Goal: Transaction & Acquisition: Purchase product/service

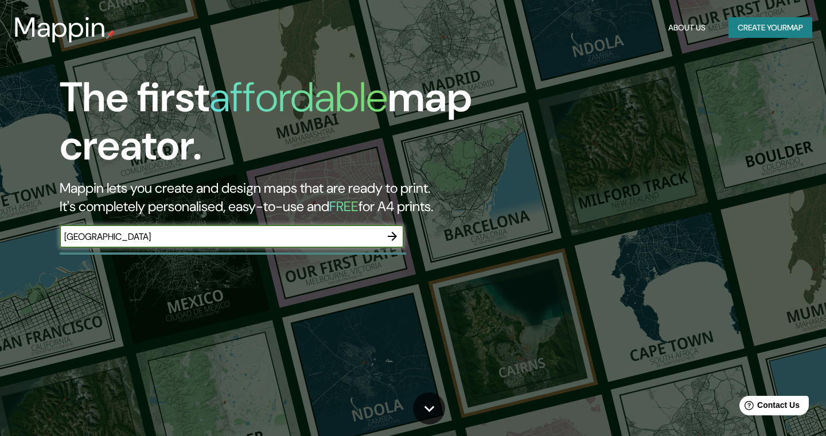
type input "[GEOGRAPHIC_DATA]"
click at [385, 237] on button "button" at bounding box center [392, 236] width 23 height 23
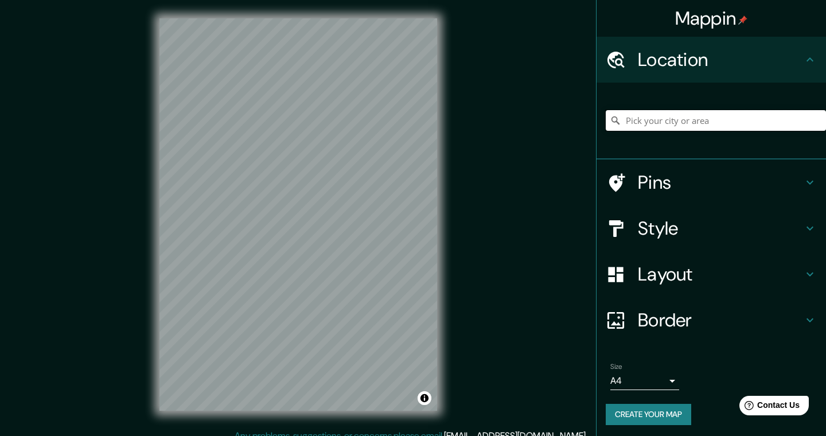
click at [682, 125] on input "Pick your city or area" at bounding box center [716, 120] width 220 height 21
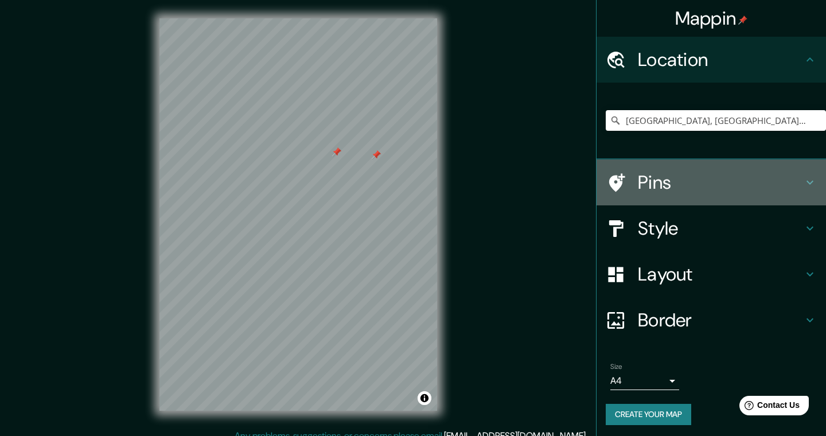
click at [646, 177] on h4 "Pins" at bounding box center [720, 182] width 165 height 23
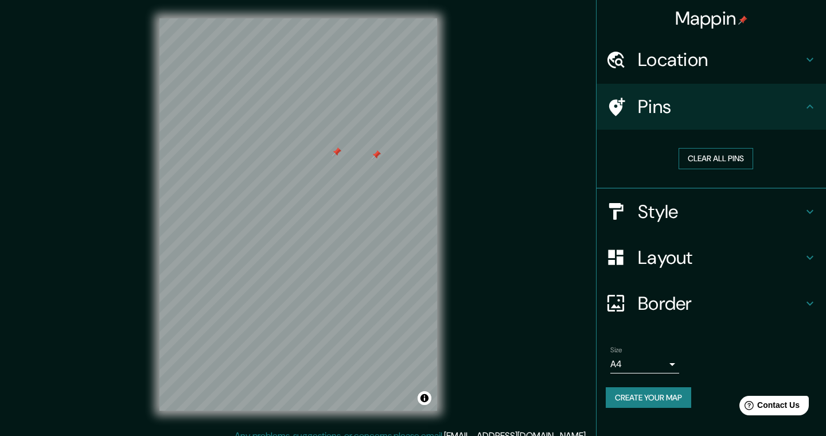
click at [704, 158] on button "Clear all pins" at bounding box center [716, 158] width 75 height 21
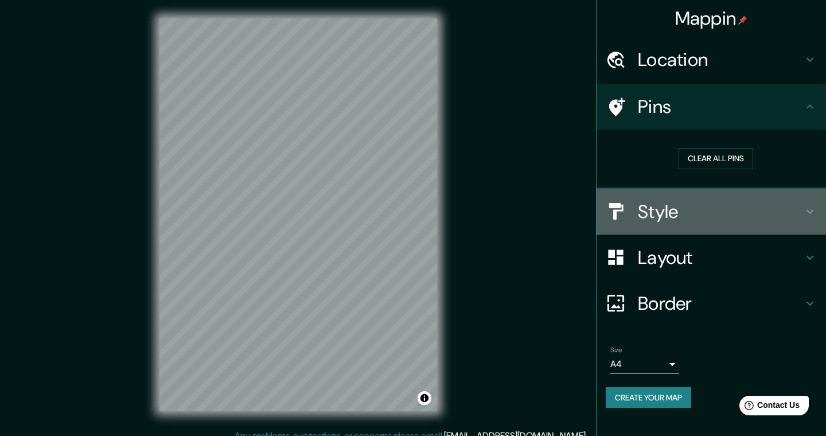
click at [712, 196] on div "Style" at bounding box center [712, 212] width 230 height 46
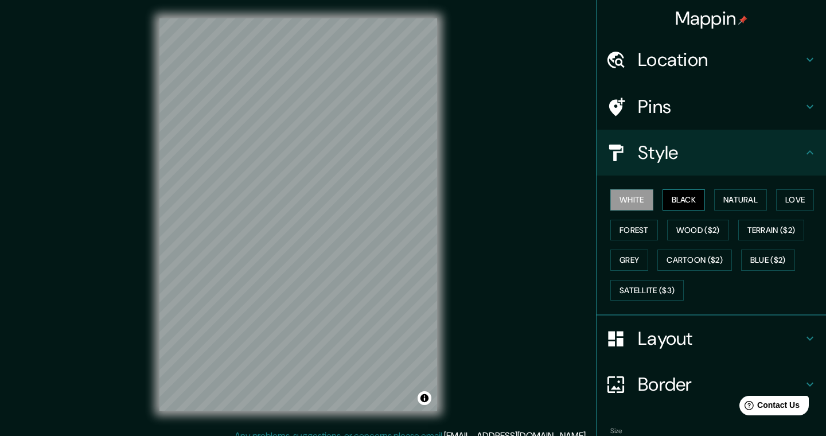
click at [702, 195] on button "Black" at bounding box center [684, 199] width 43 height 21
click at [736, 197] on button "Natural" at bounding box center [741, 199] width 53 height 21
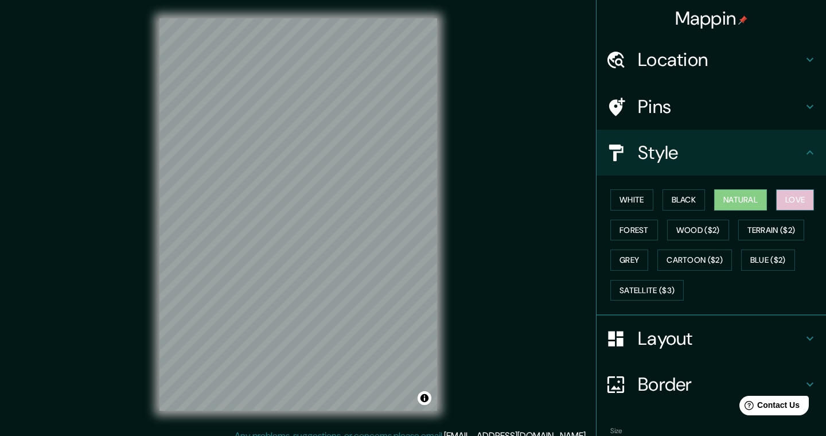
click at [794, 194] on button "Love" at bounding box center [796, 199] width 38 height 21
click at [753, 198] on button "Natural" at bounding box center [741, 199] width 53 height 21
click at [754, 53] on h4 "Location" at bounding box center [720, 59] width 165 height 23
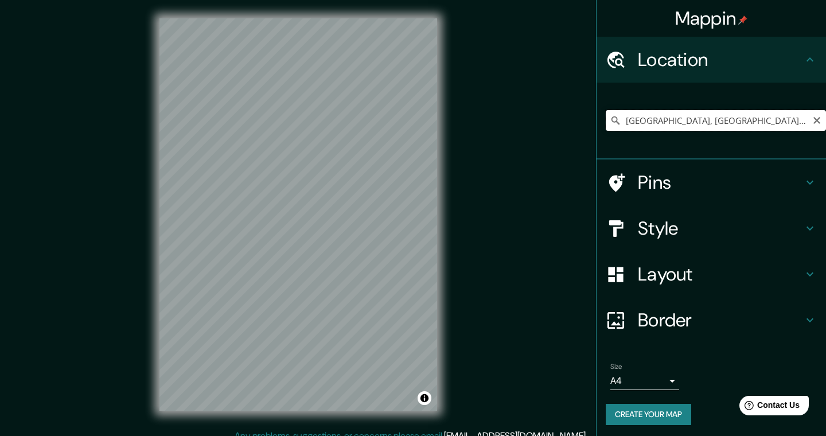
click at [704, 114] on input "[GEOGRAPHIC_DATA], [GEOGRAPHIC_DATA], [GEOGRAPHIC_DATA]" at bounding box center [716, 120] width 220 height 21
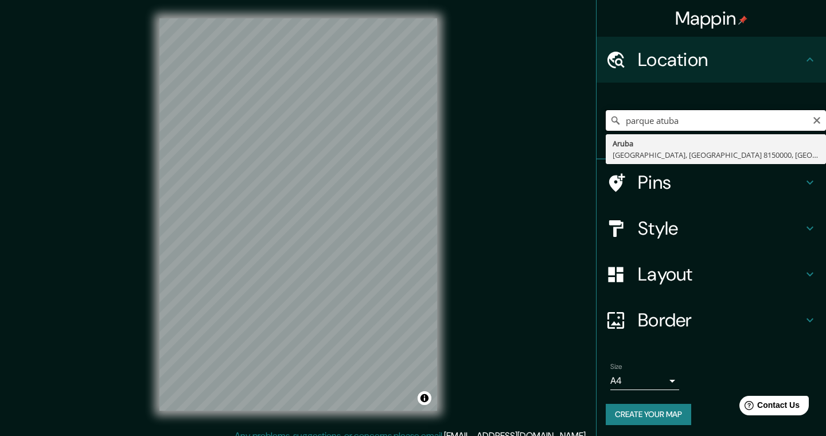
click at [696, 126] on input "parque atuba" at bounding box center [716, 120] width 220 height 21
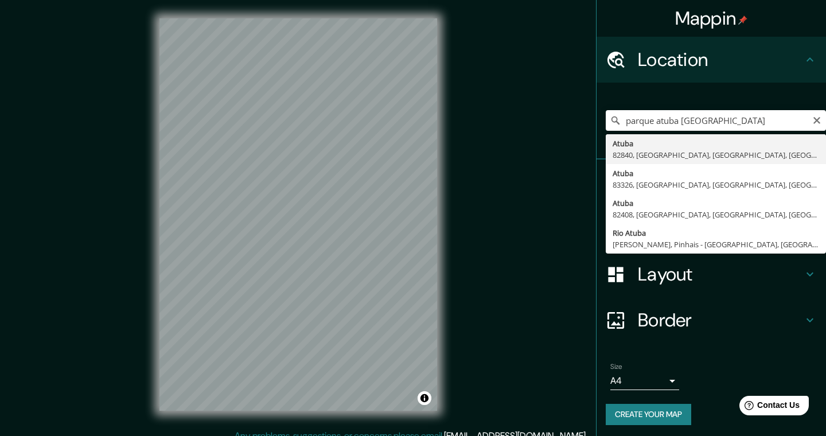
type input "[STREET_ADDRESS]"
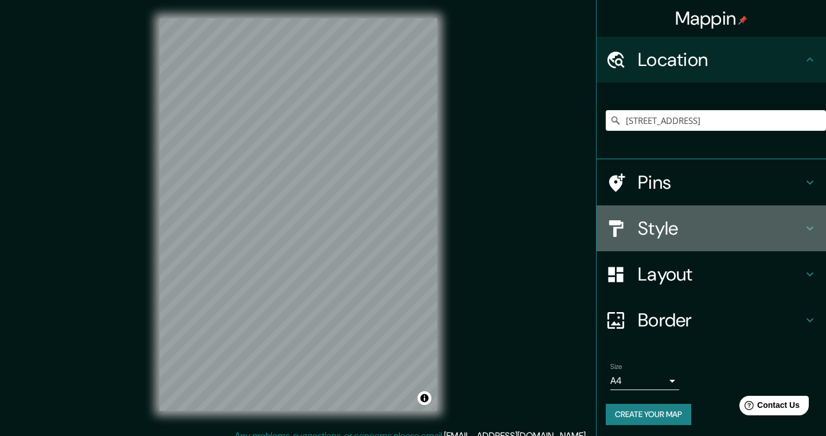
click at [718, 230] on h4 "Style" at bounding box center [720, 228] width 165 height 23
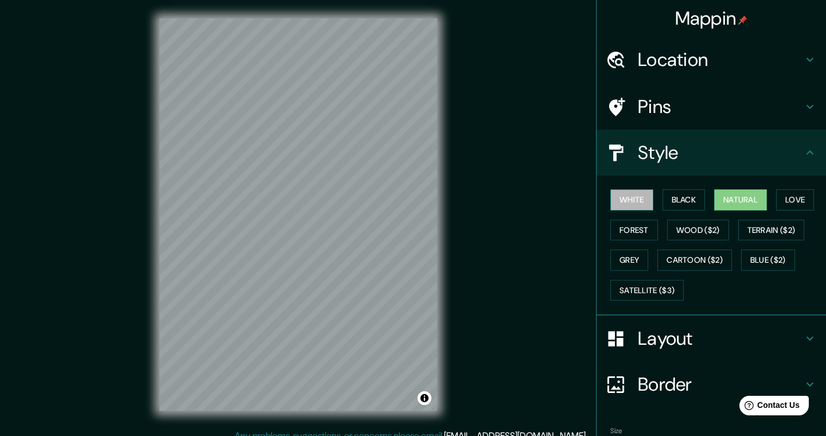
click at [641, 200] on button "White" at bounding box center [632, 199] width 43 height 21
click at [695, 196] on button "Black" at bounding box center [684, 199] width 43 height 21
click at [734, 198] on button "Natural" at bounding box center [741, 199] width 53 height 21
click at [802, 194] on button "Love" at bounding box center [796, 199] width 38 height 21
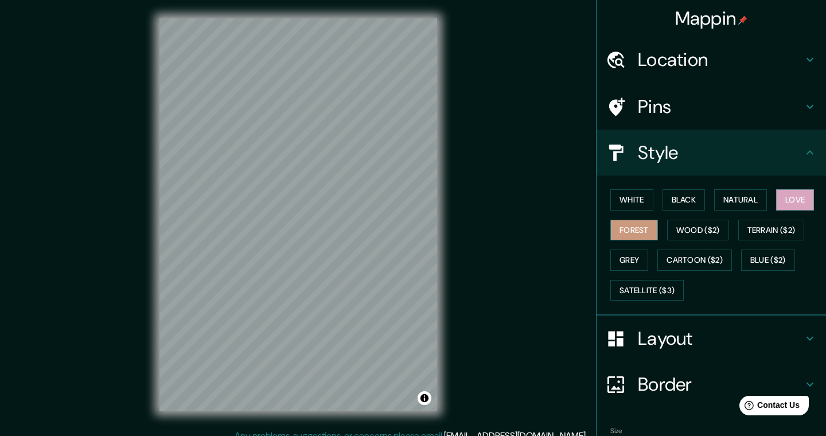
click at [642, 227] on button "Forest" at bounding box center [635, 230] width 48 height 21
click at [688, 231] on button "Wood ($2)" at bounding box center [698, 230] width 62 height 21
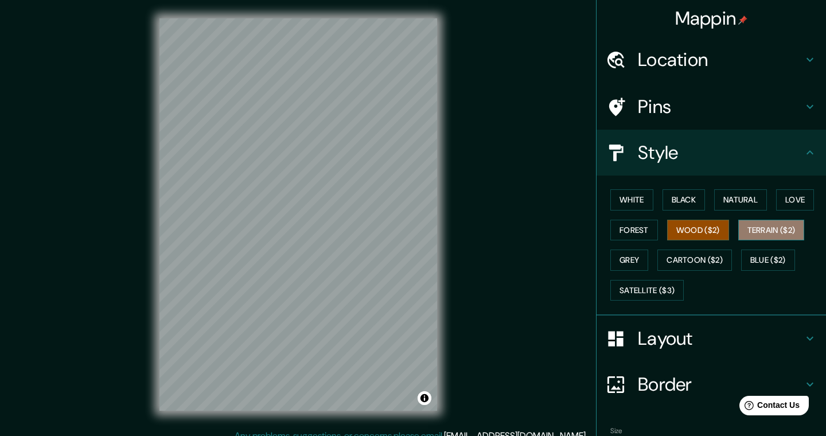
click at [777, 223] on button "Terrain ($2)" at bounding box center [772, 230] width 67 height 21
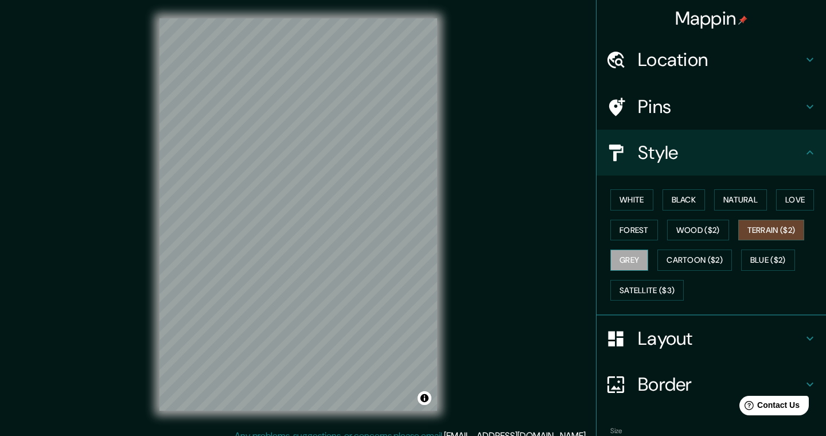
click at [638, 257] on button "Grey" at bounding box center [630, 260] width 38 height 21
click at [682, 258] on button "Cartoon ($2)" at bounding box center [695, 260] width 75 height 21
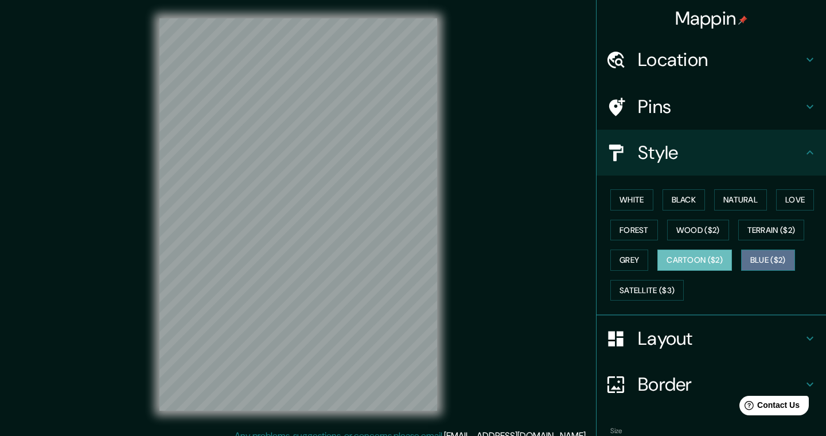
click at [763, 257] on button "Blue ($2)" at bounding box center [769, 260] width 54 height 21
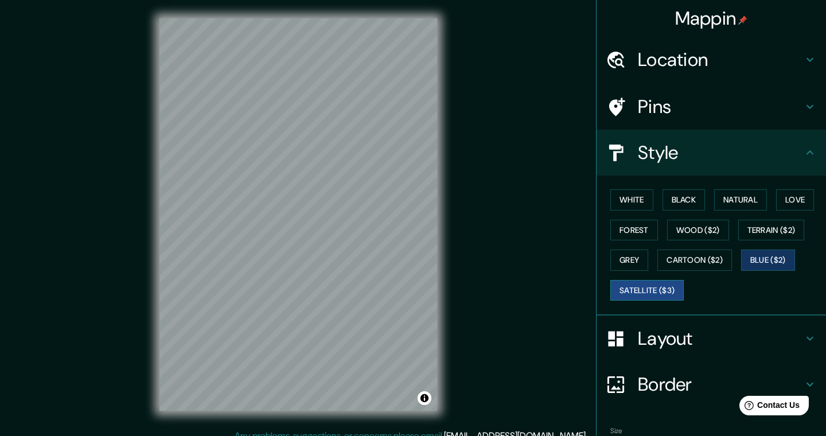
click at [665, 289] on button "Satellite ($3)" at bounding box center [647, 290] width 73 height 21
click at [639, 227] on button "Forest" at bounding box center [635, 230] width 48 height 21
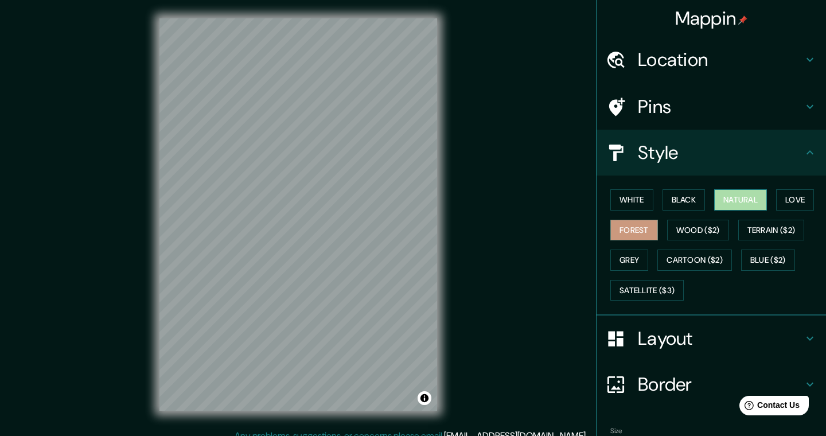
click at [739, 200] on button "Natural" at bounding box center [741, 199] width 53 height 21
click at [636, 224] on button "Forest" at bounding box center [635, 230] width 48 height 21
click at [729, 197] on button "Natural" at bounding box center [741, 199] width 53 height 21
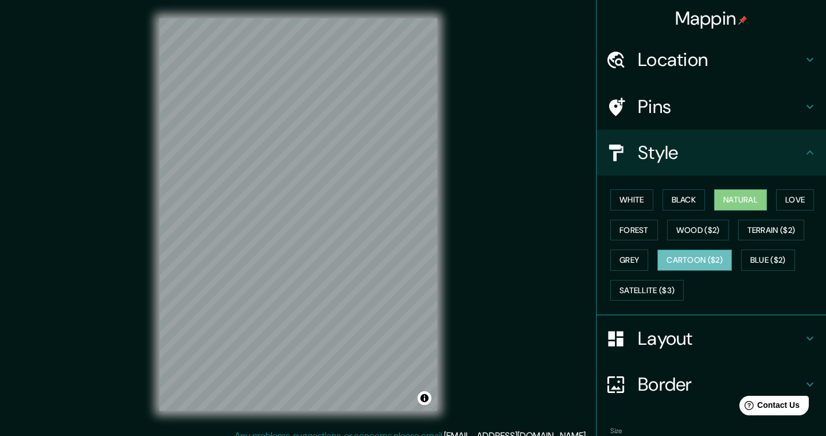
scroll to position [8, 0]
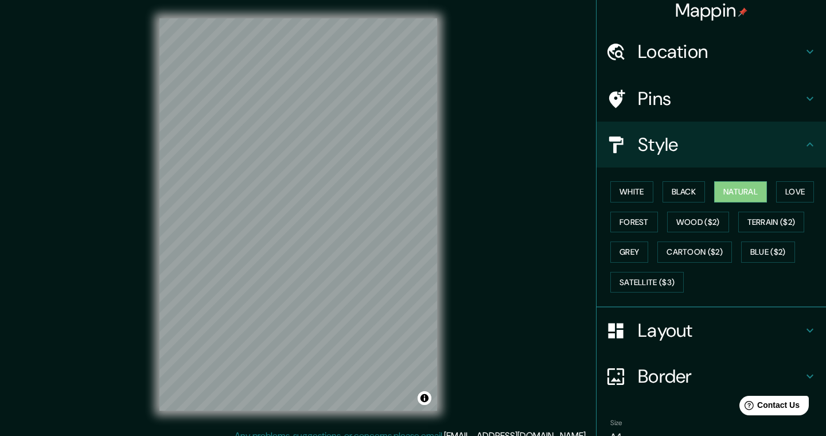
click at [781, 151] on h4 "Style" at bounding box center [720, 144] width 165 height 23
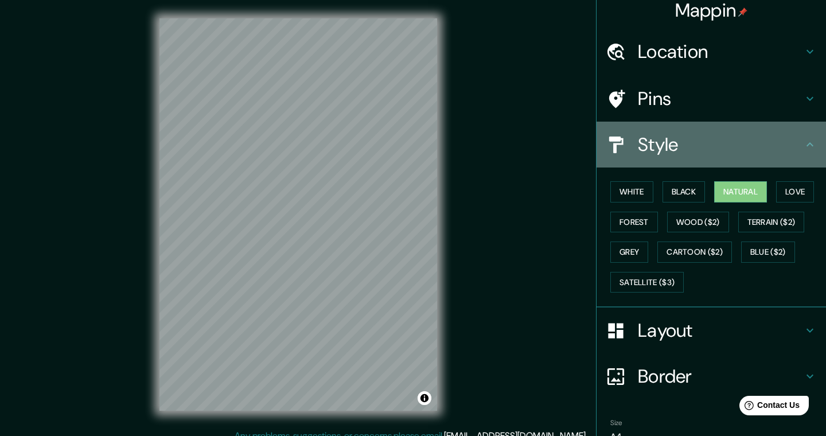
click at [806, 138] on icon at bounding box center [811, 145] width 14 height 14
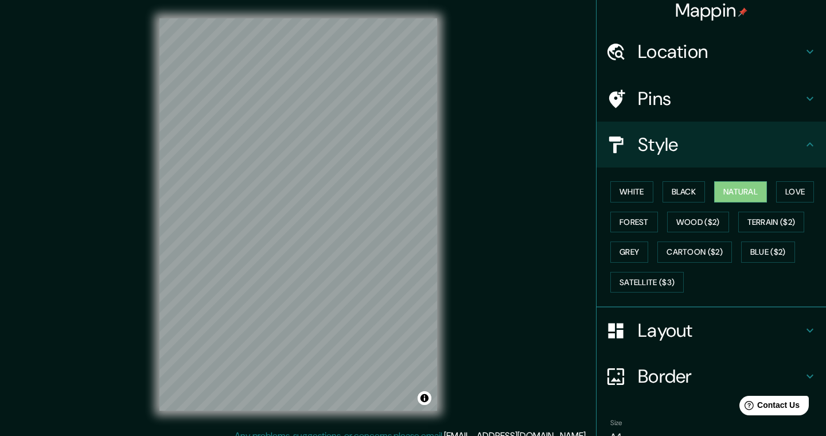
click at [808, 147] on icon at bounding box center [811, 145] width 14 height 14
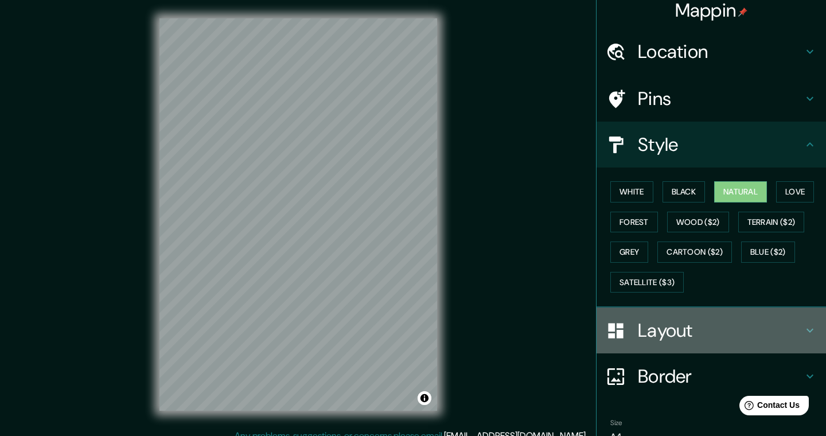
click at [791, 320] on h4 "Layout" at bounding box center [720, 330] width 165 height 23
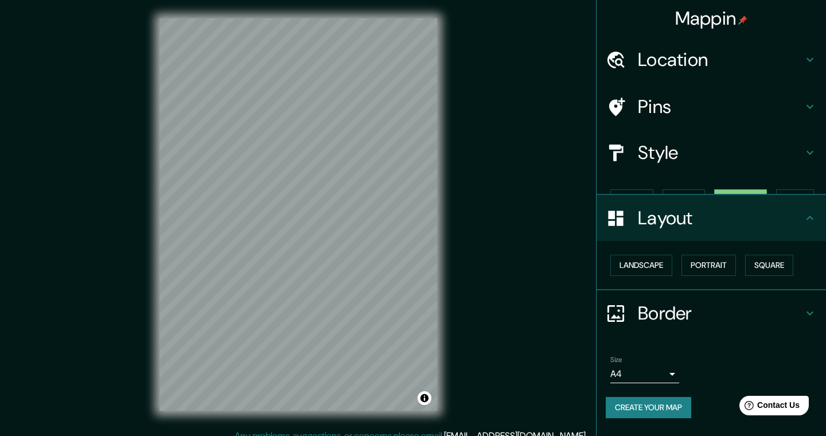
scroll to position [0, 0]
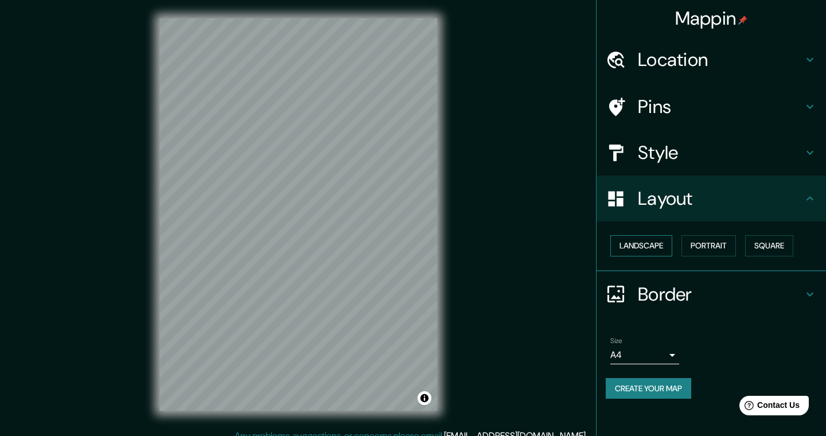
click at [654, 239] on button "Landscape" at bounding box center [642, 245] width 62 height 21
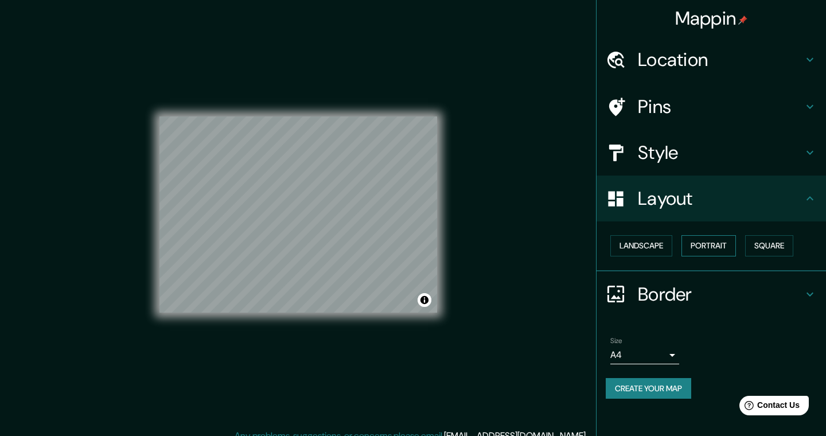
click at [712, 243] on button "Portrait" at bounding box center [709, 245] width 55 height 21
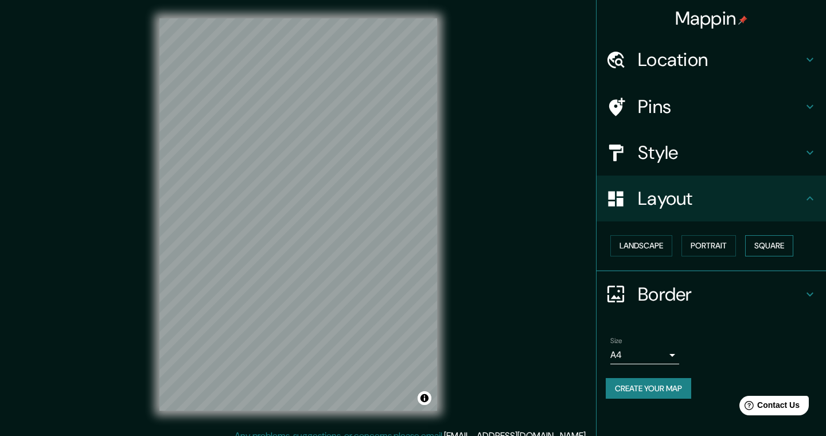
click at [779, 243] on button "Square" at bounding box center [770, 245] width 48 height 21
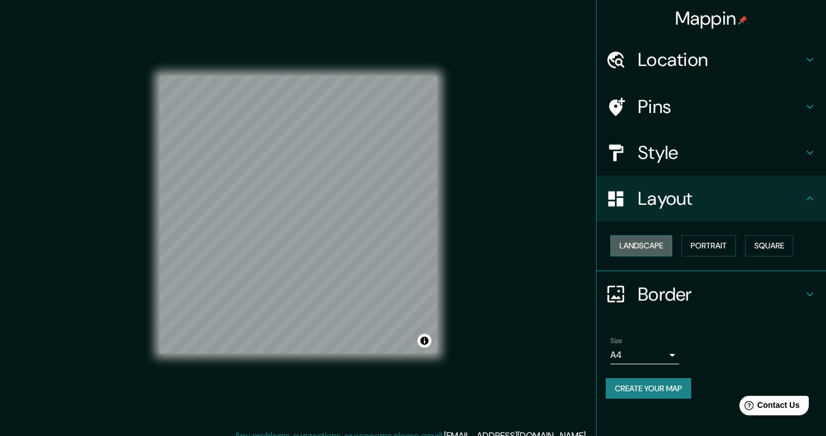
click at [648, 242] on button "Landscape" at bounding box center [642, 245] width 62 height 21
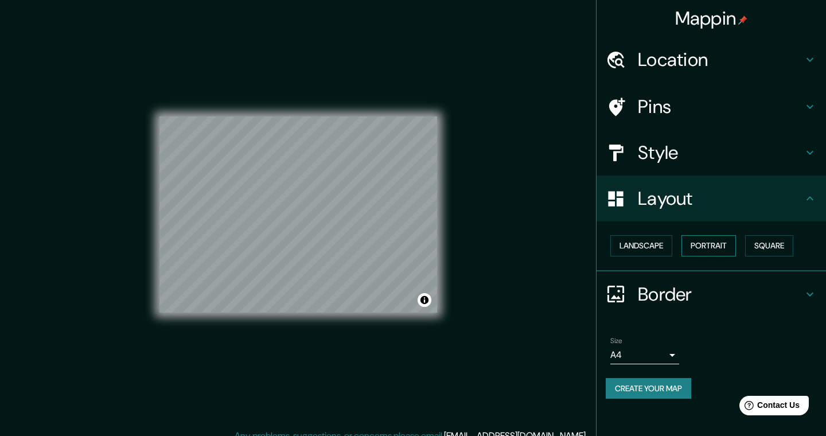
click at [707, 244] on button "Portrait" at bounding box center [709, 245] width 55 height 21
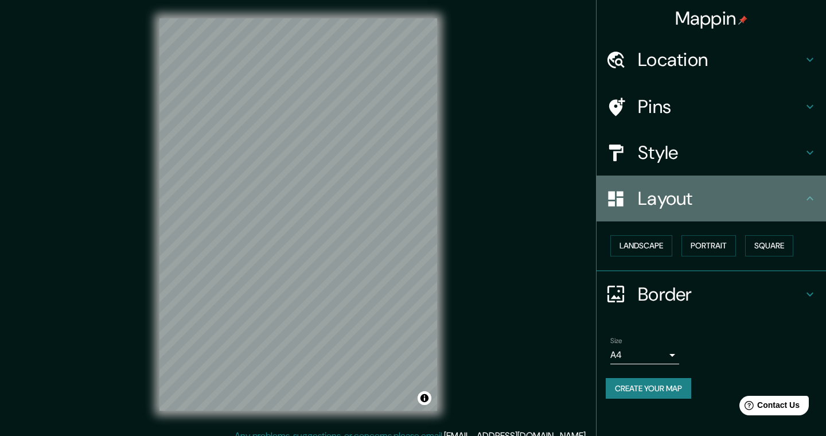
click at [805, 194] on icon at bounding box center [811, 199] width 14 height 14
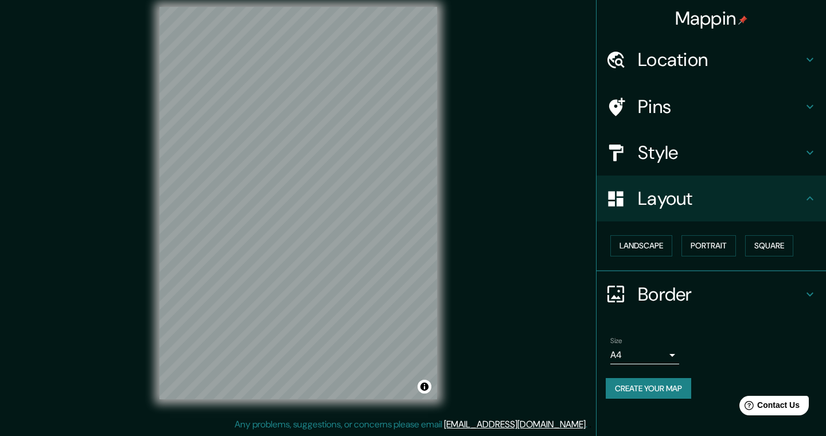
scroll to position [11, 0]
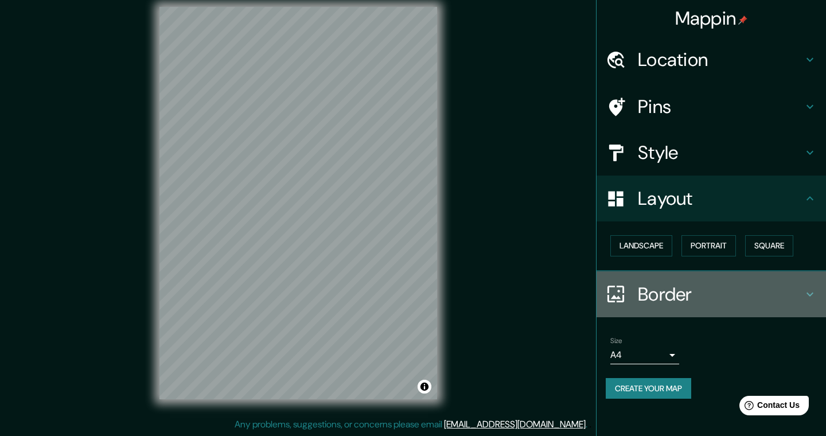
click at [808, 288] on icon at bounding box center [811, 295] width 14 height 14
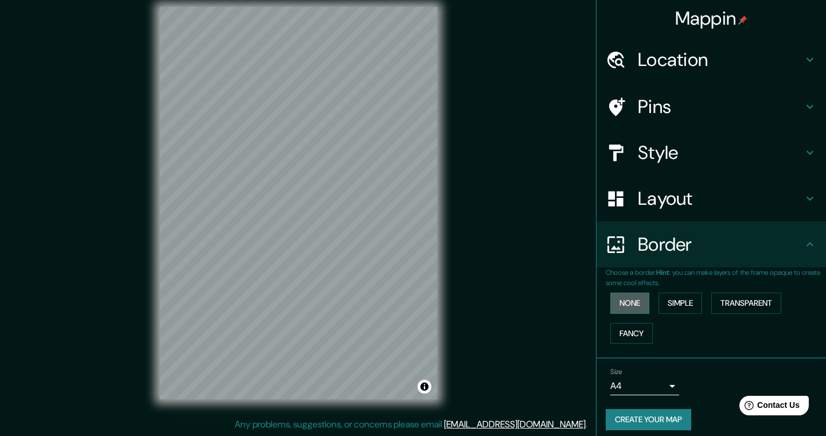
click at [643, 299] on button "None" at bounding box center [630, 303] width 39 height 21
click at [643, 300] on button "None" at bounding box center [630, 303] width 39 height 21
click at [674, 302] on button "Simple" at bounding box center [681, 303] width 44 height 21
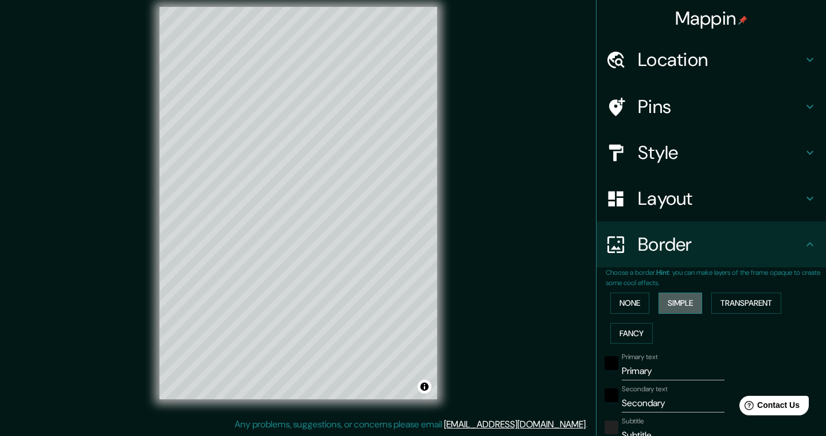
click at [674, 302] on button "Simple" at bounding box center [681, 303] width 44 height 21
type input "194"
type input "39"
click at [637, 301] on button "None" at bounding box center [630, 303] width 39 height 21
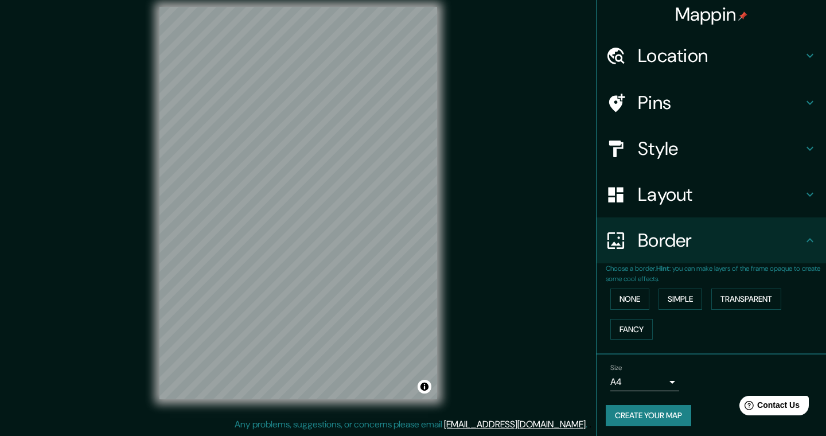
scroll to position [0, 0]
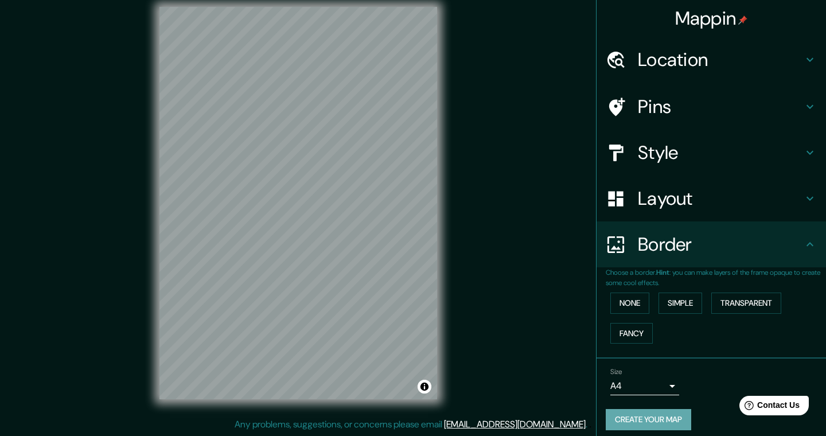
click at [651, 416] on button "Create your map" at bounding box center [649, 419] width 86 height 21
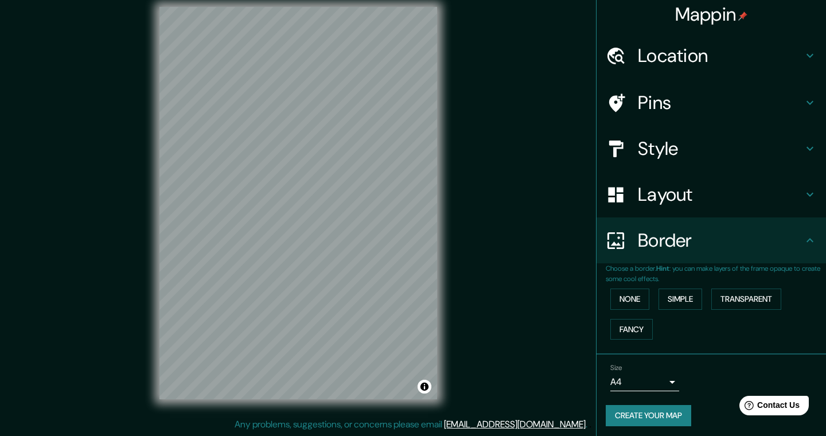
scroll to position [11, 0]
